Goal: Transaction & Acquisition: Book appointment/travel/reservation

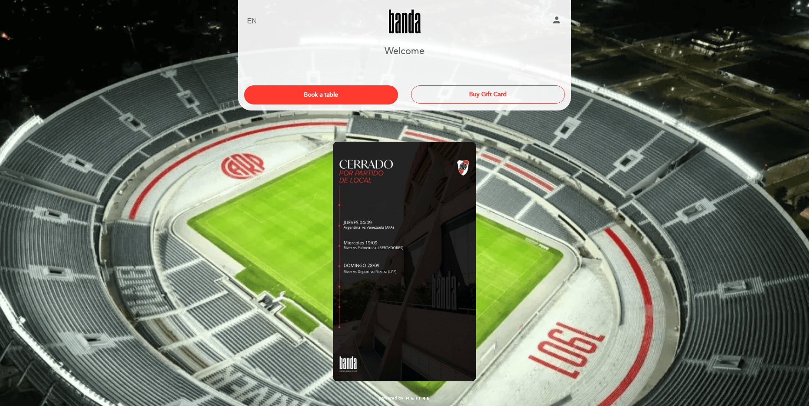
scroll to position [15, 0]
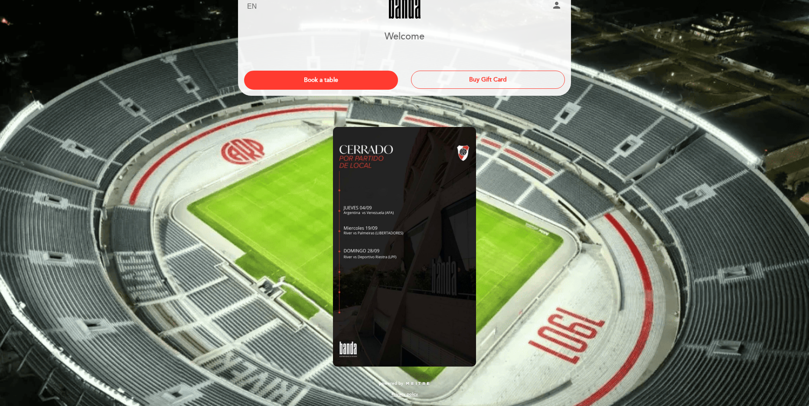
click at [371, 258] on img at bounding box center [404, 247] width 143 height 240
click at [366, 206] on img at bounding box center [404, 247] width 143 height 240
click at [363, 174] on img at bounding box center [404, 247] width 143 height 240
click at [364, 211] on img at bounding box center [404, 247] width 143 height 240
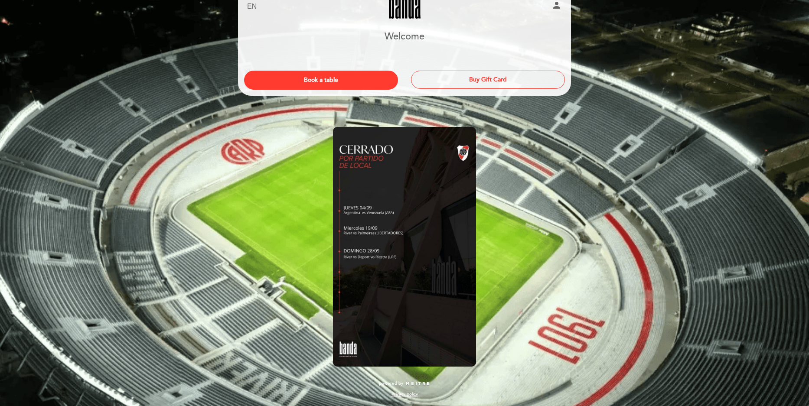
click at [369, 222] on img at bounding box center [404, 247] width 143 height 240
click at [373, 248] on img at bounding box center [404, 247] width 143 height 240
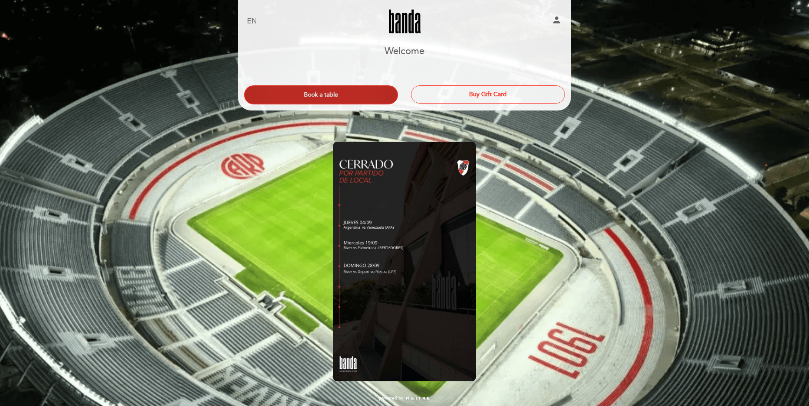
click at [367, 97] on button "Book a table" at bounding box center [321, 94] width 154 height 19
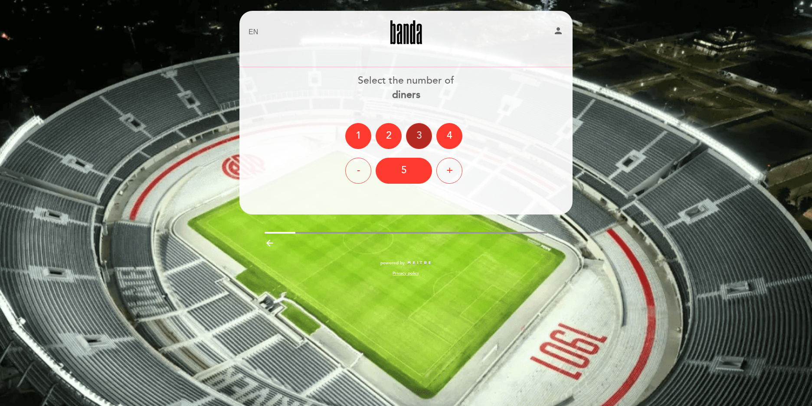
click at [428, 142] on div "3" at bounding box center [419, 136] width 26 height 26
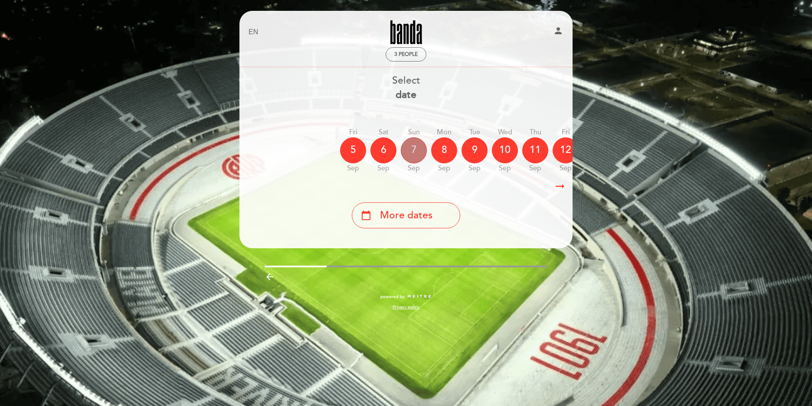
click at [418, 159] on div "7" at bounding box center [414, 150] width 26 height 26
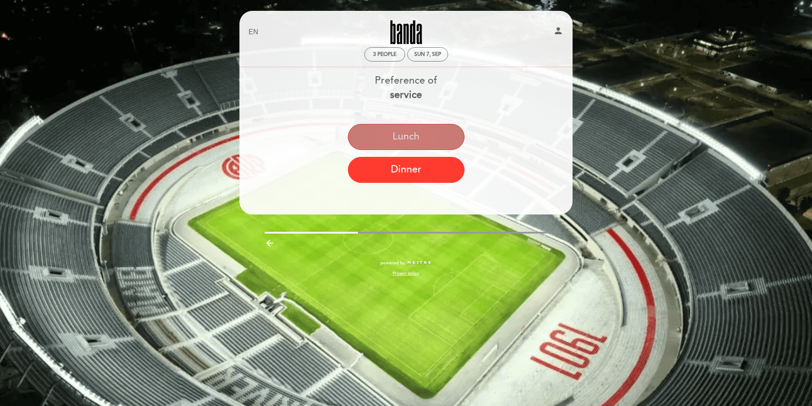
click at [409, 142] on button "Lunch" at bounding box center [406, 137] width 117 height 26
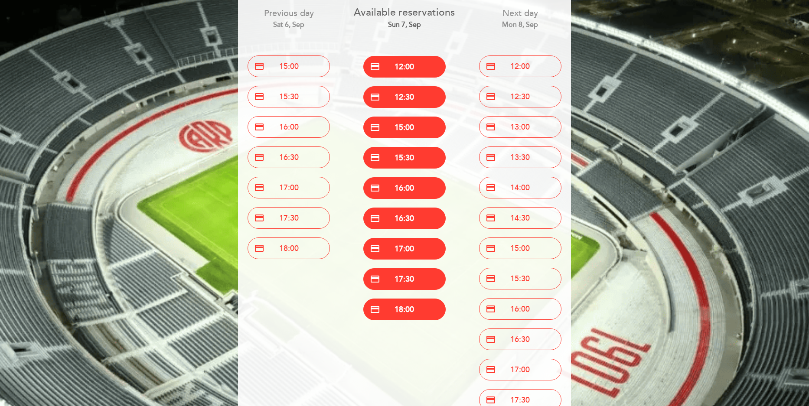
scroll to position [67, 0]
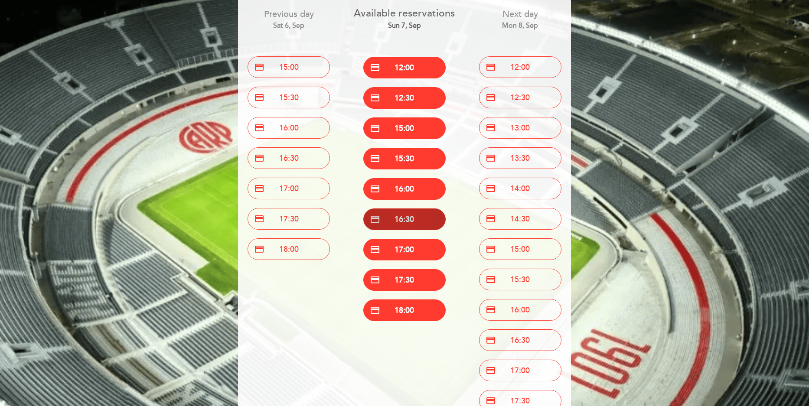
click at [416, 222] on button "credit_card 16:30" at bounding box center [404, 220] width 82 height 22
